Goal: Task Accomplishment & Management: Use online tool/utility

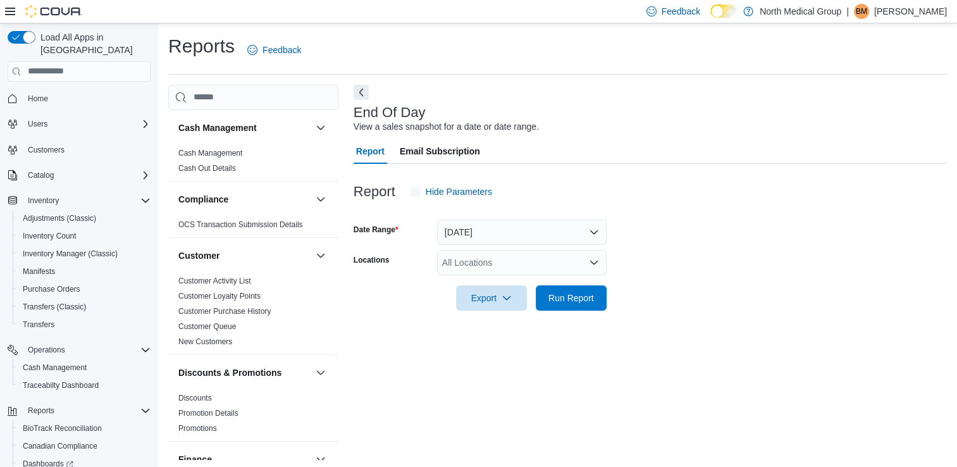
scroll to position [3, 0]
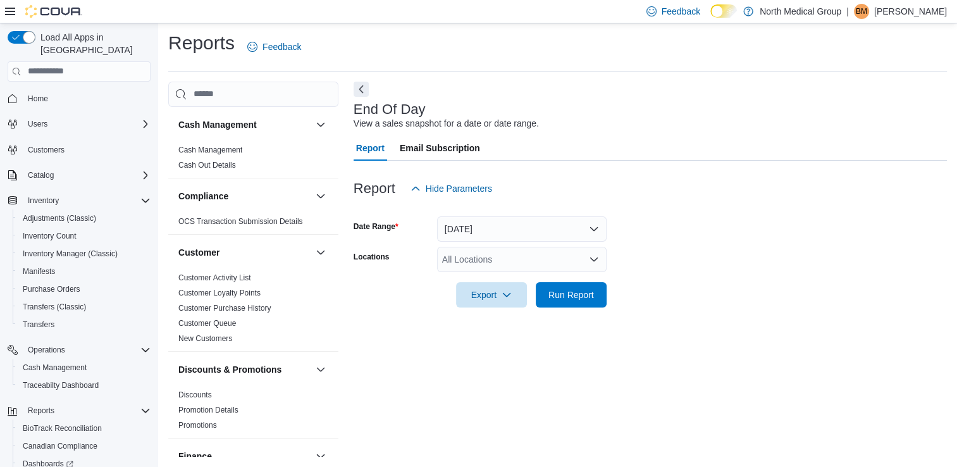
click at [510, 258] on div "All Locations" at bounding box center [521, 259] width 169 height 25
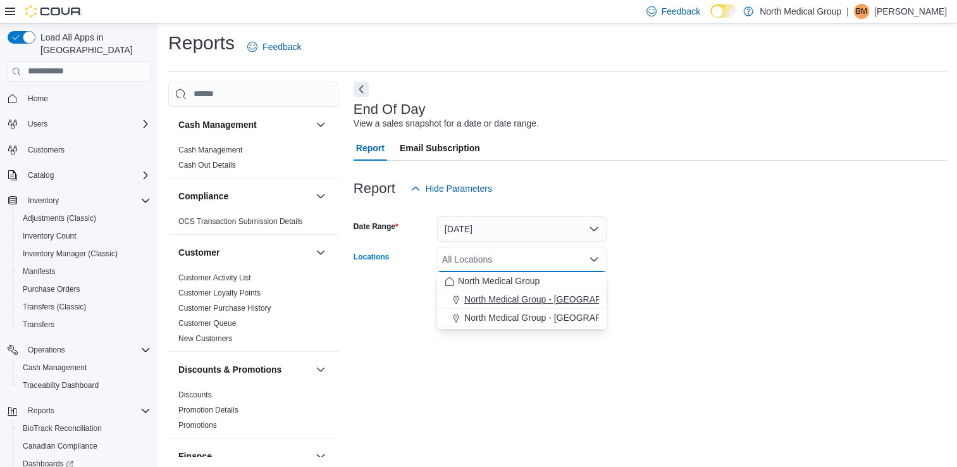
click at [505, 301] on span "North Medical Group - [GEOGRAPHIC_DATA]" at bounding box center [554, 299] width 181 height 13
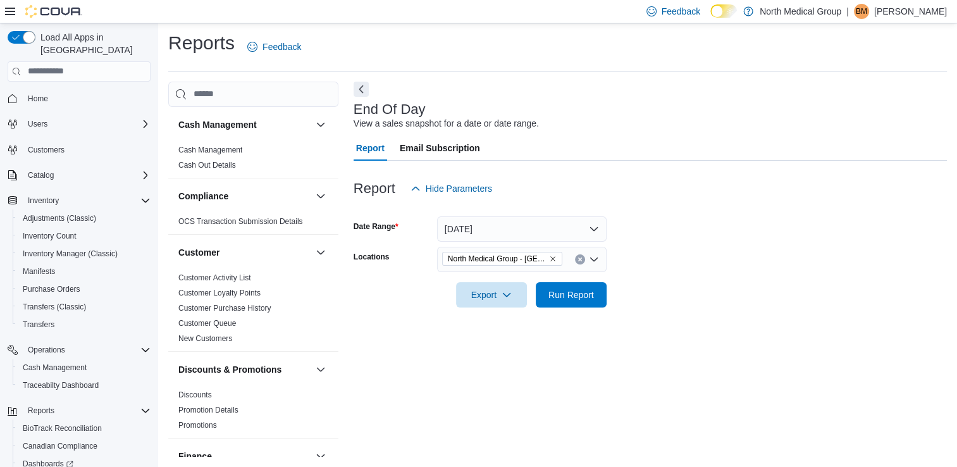
click at [606, 386] on div "End Of Day View a sales snapshot for a date or date range. Report Email Subscri…" at bounding box center [649, 270] width 593 height 376
click at [583, 300] on span "Run Report" at bounding box center [571, 293] width 56 height 25
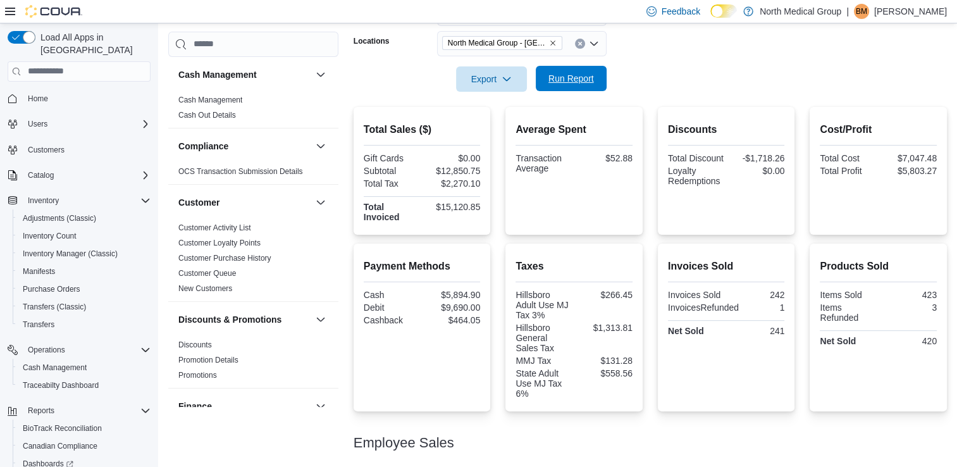
scroll to position [217, 0]
